Goal: Task Accomplishment & Management: Complete application form

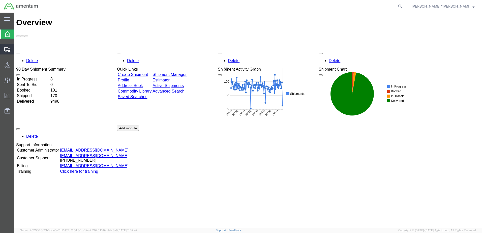
click at [0, 0] on span "Create Shipment" at bounding box center [0, 0] width 0 height 0
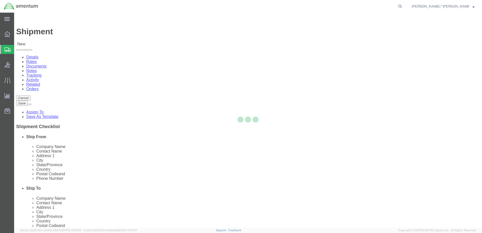
drag, startPoint x: 84, startPoint y: 30, endPoint x: 98, endPoint y: 42, distance: 18.7
click at [98, 42] on div at bounding box center [248, 120] width 468 height 215
select select
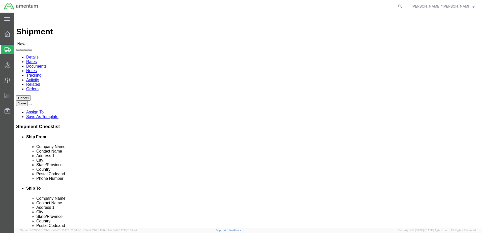
type input "GFL"
select select "49920"
select select "MT"
type input "WTU"
select select "49949"
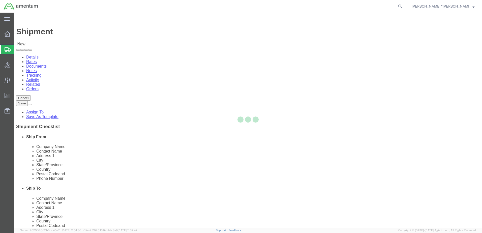
select select "AZ"
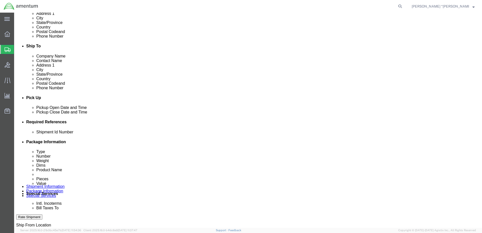
scroll to position [151, 0]
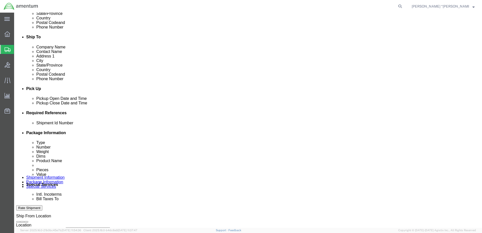
click button "Add reference"
click input "text"
type input "94609"
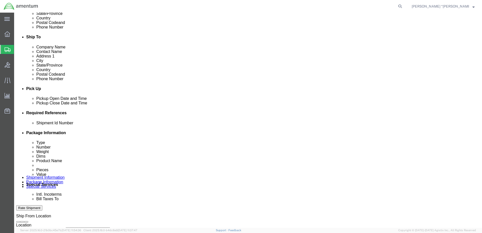
click select "Select Account Type Activity ID Airline Appointment Number ASN Batch Request # …"
select select "CUSTREF"
click select "Select Account Type Activity ID Airline Appointment Number ASN Batch Request # …"
click input "text"
type input "GAS ROD"
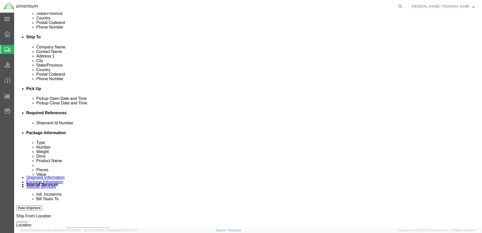
click select "Select Account Type Activity ID Airline Appointment Number ASN Batch Request # …"
select select "DEPT"
click select "Select Account Type Activity ID Airline Appointment Number ASN Batch Request # …"
click input "text"
type input "CBP"
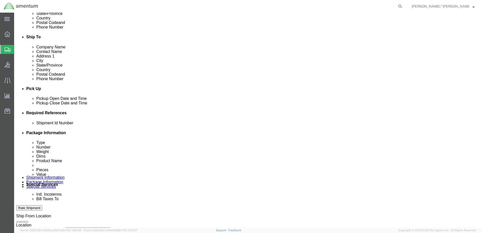
click select "Select Account Type Activity ID Airline Appointment Number ASN Batch Request # …"
select select "PROJNUM"
click select "Select Account Type Activity ID Airline Appointment Number ASN Batch Request # …"
click input "text"
click input "6118.03.03.2219.000.GFN.0000"
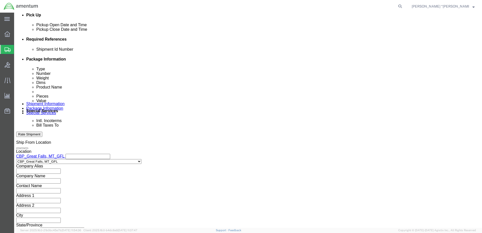
scroll to position [227, 0]
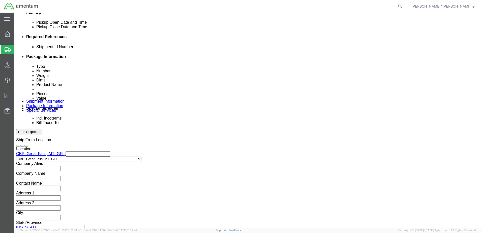
type input "6118.03.03.2219.000.GFL.0000"
click button "Continue"
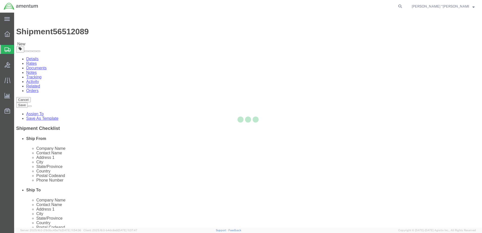
select select "CBOX"
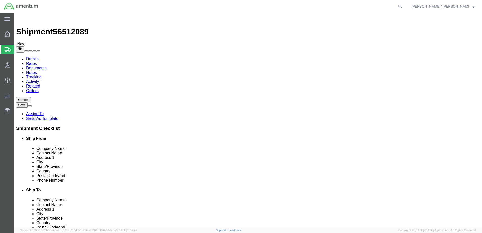
click input "text"
type input "20"
type input "8"
type input "6.5"
click input "0.00"
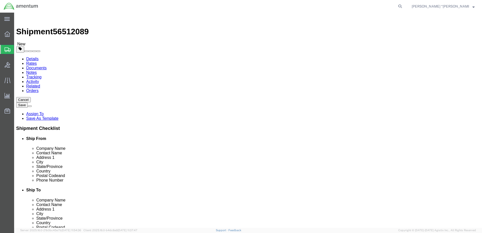
type input "0"
type input "2.0"
click div "Package Content # 1 x Package Type Select BCK Boxes Bale(s) Basket(s) Bolt(s) B…"
click link "Add Content"
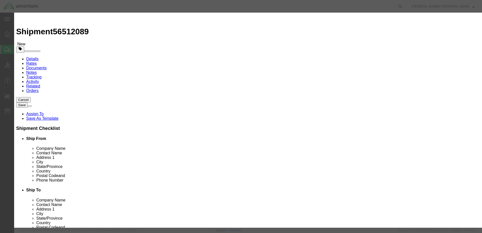
click input "text"
type input "GAS ROD"
drag, startPoint x: 167, startPoint y: 28, endPoint x: 151, endPoint y: 39, distance: 19.6
click div "Commodity library"
click input "0"
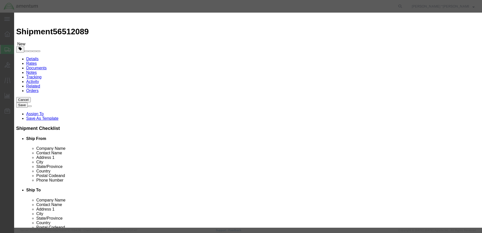
type input "1"
click input "text"
type input "1500"
click input "checkbox"
checkbox input "true"
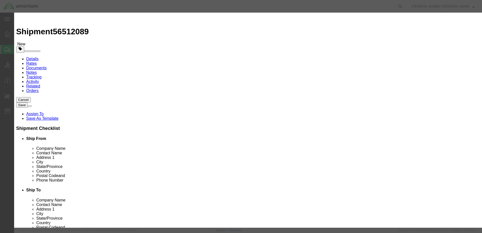
click button "Save & Close"
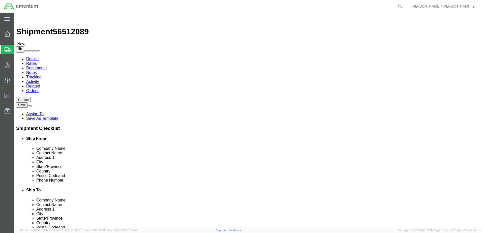
click dd "1500.00 USD"
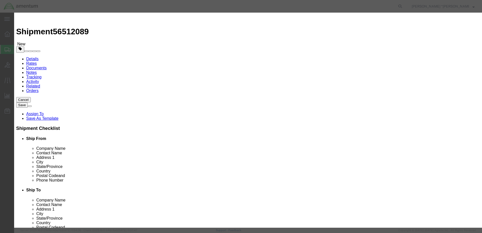
drag, startPoint x: 163, startPoint y: 58, endPoint x: 127, endPoint y: 60, distance: 36.6
click div "Total Value 1500.00 Select ADP AED AFN ALL AMD AOA ARS ATS AUD AWG AZN BAM BBD …"
type input "300"
click button "Save & Close"
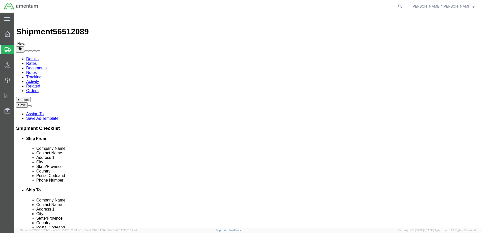
click icon
click input "text"
type input "300"
click button "Rate Shipment"
